Goal: Information Seeking & Learning: Learn about a topic

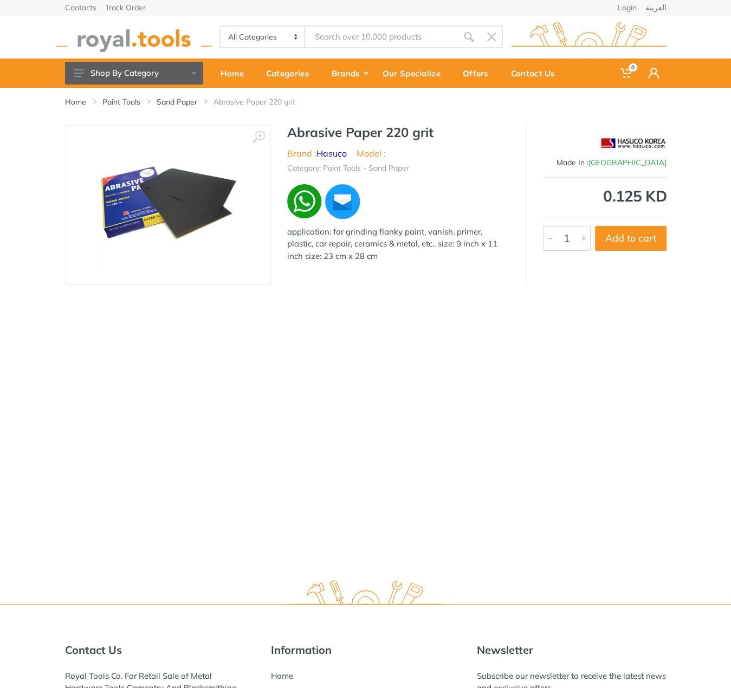
drag, startPoint x: 313, startPoint y: 169, endPoint x: 403, endPoint y: 276, distance: 140.1
click at [403, 276] on div "‹ › Abrasive Paper 220 grit Brand : Hasuco Model : China 3488" at bounding box center [366, 205] width 602 height 160
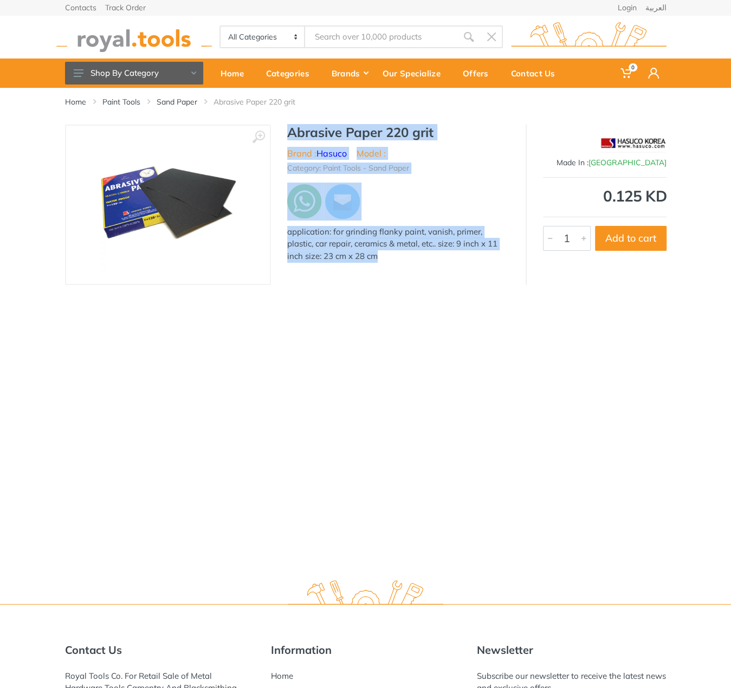
drag, startPoint x: 403, startPoint y: 276, endPoint x: 276, endPoint y: 139, distance: 186.4
click at [276, 139] on div "‹ › Abrasive Paper 220 grit Brand : Hasuco Model : China 3488" at bounding box center [366, 205] width 602 height 160
click at [286, 127] on div "Abrasive Paper 220 grit Brand : Hasuco Model : Category: Paint Tools - Sand Pap…" at bounding box center [398, 197] width 255 height 144
drag, startPoint x: 286, startPoint y: 127, endPoint x: 472, endPoint y: 260, distance: 227.7
click at [472, 260] on div "Abrasive Paper 220 grit Brand : Hasuco Model : Category: Paint Tools - Sand Pap…" at bounding box center [398, 197] width 255 height 144
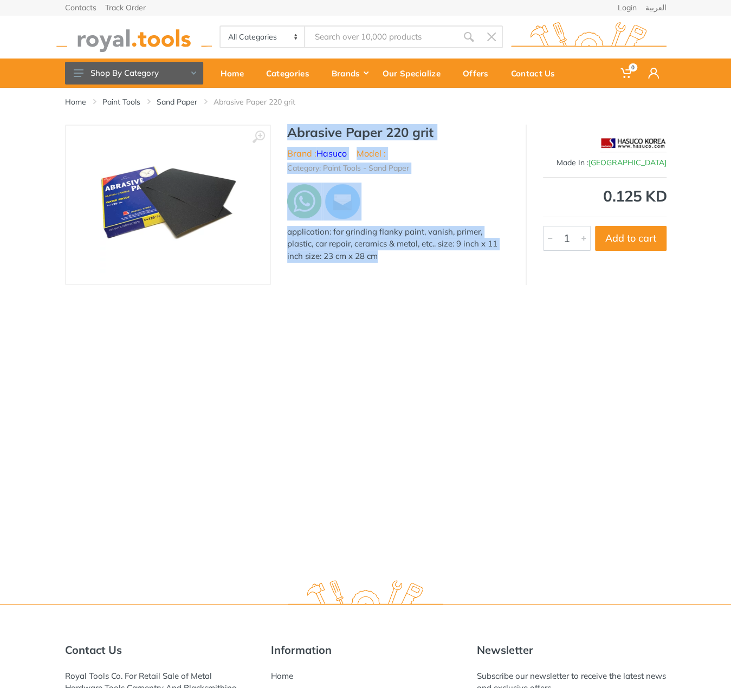
click at [472, 260] on div "application: for grinding flanky paint, vanish, primer, plastic, car repair, ce…" at bounding box center [398, 244] width 222 height 37
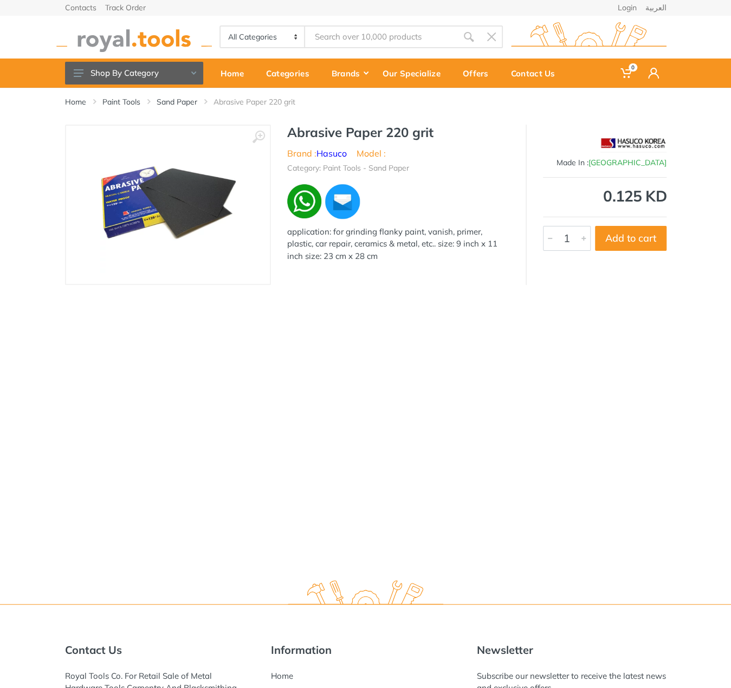
drag, startPoint x: 472, startPoint y: 260, endPoint x: 268, endPoint y: 130, distance: 241.5
click at [268, 130] on div "‹ › Abrasive Paper 220 grit Brand : Hasuco Model : China 3488" at bounding box center [366, 205] width 602 height 160
click at [318, 337] on div "Home Paint Tools Sand Paper Abrasive Paper 220 grit ‹ ›" at bounding box center [365, 329] width 731 height 482
